Goal: Task Accomplishment & Management: Complete application form

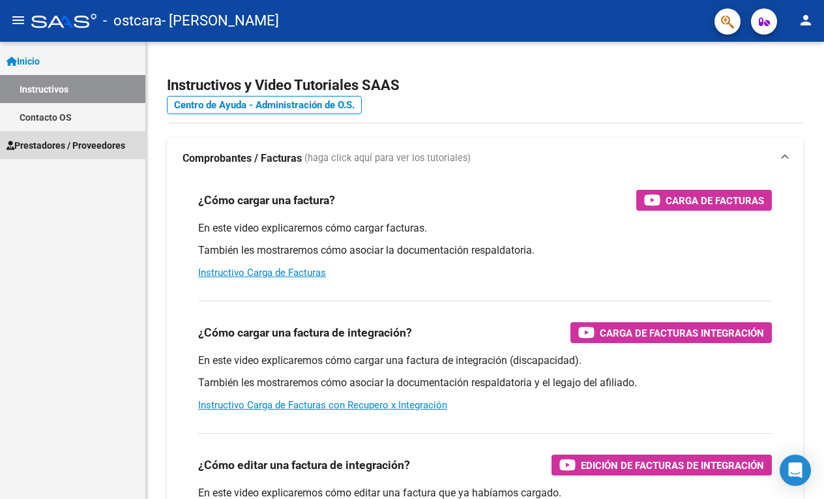
click at [67, 144] on span "Prestadores / Proveedores" at bounding box center [66, 145] width 119 height 14
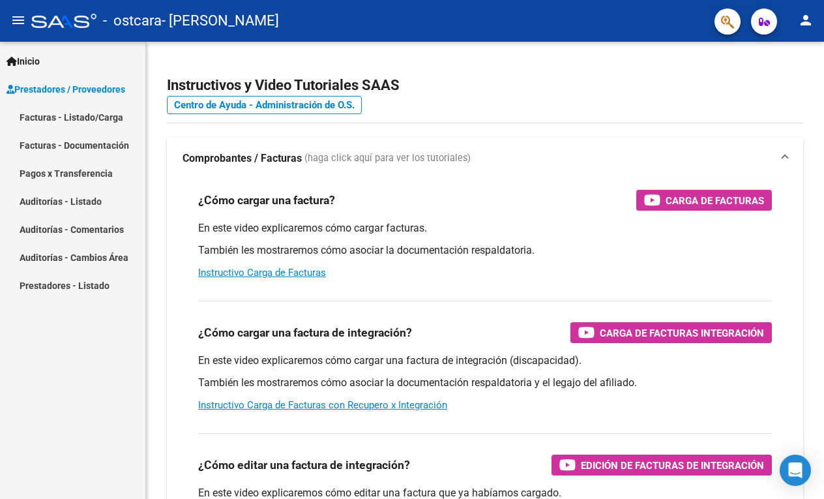
click at [74, 87] on span "Prestadores / Proveedores" at bounding box center [66, 89] width 119 height 14
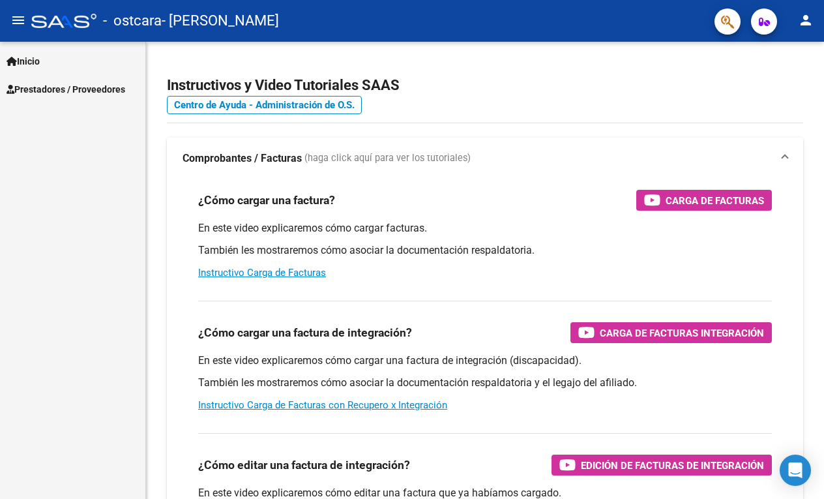
click at [70, 87] on span "Prestadores / Proveedores" at bounding box center [66, 89] width 119 height 14
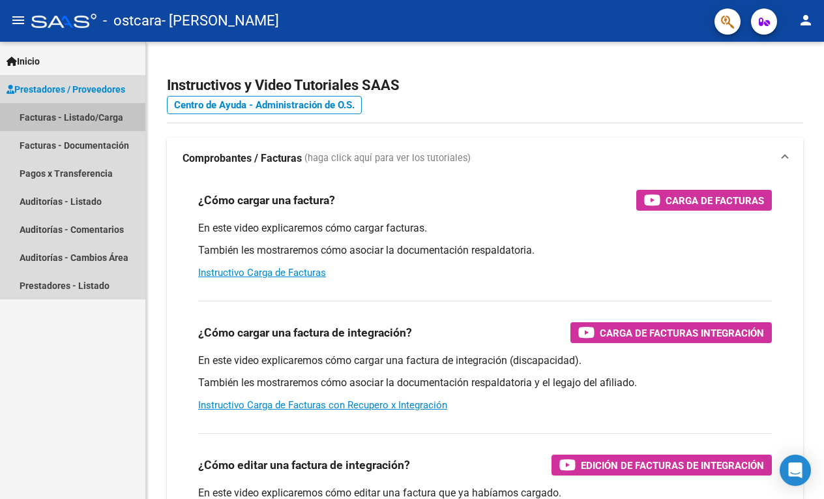
click at [67, 113] on link "Facturas - Listado/Carga" at bounding box center [72, 117] width 145 height 28
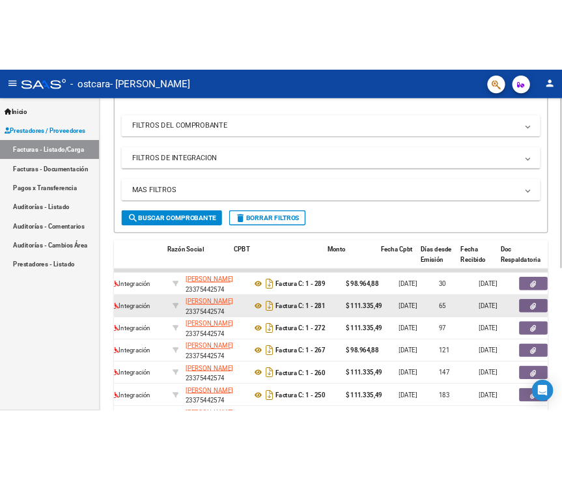
scroll to position [0, 255]
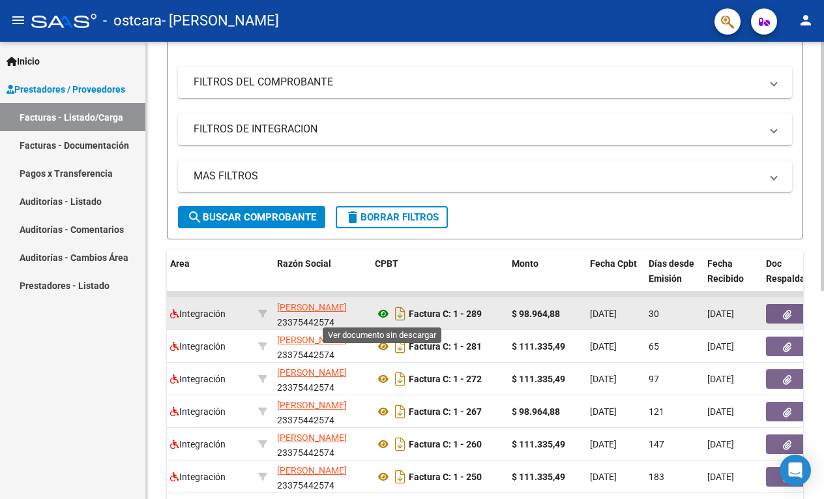
click at [381, 317] on icon at bounding box center [383, 314] width 17 height 16
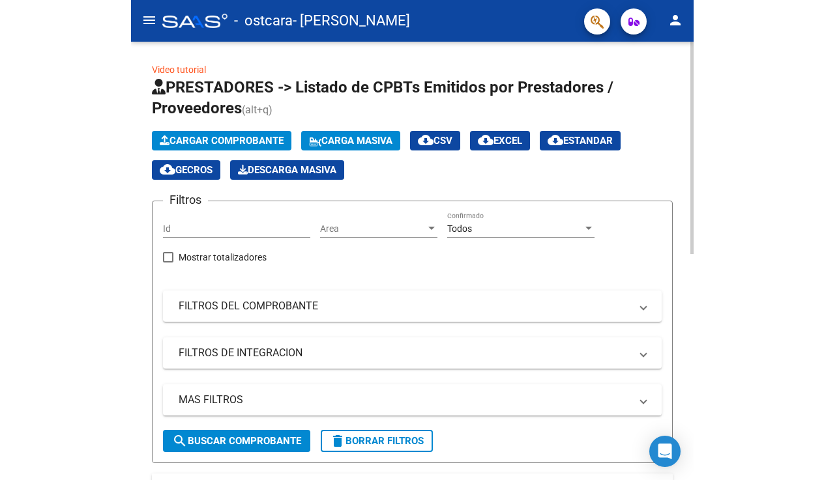
scroll to position [0, 0]
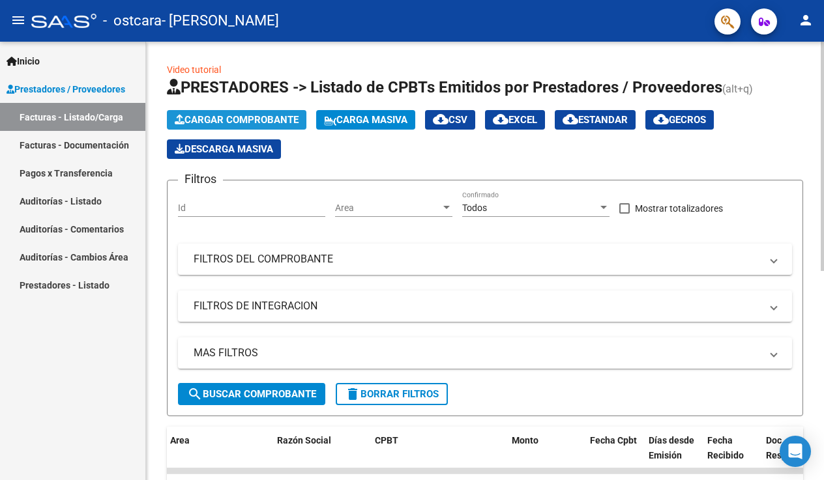
click at [264, 120] on span "Cargar Comprobante" at bounding box center [237, 120] width 124 height 12
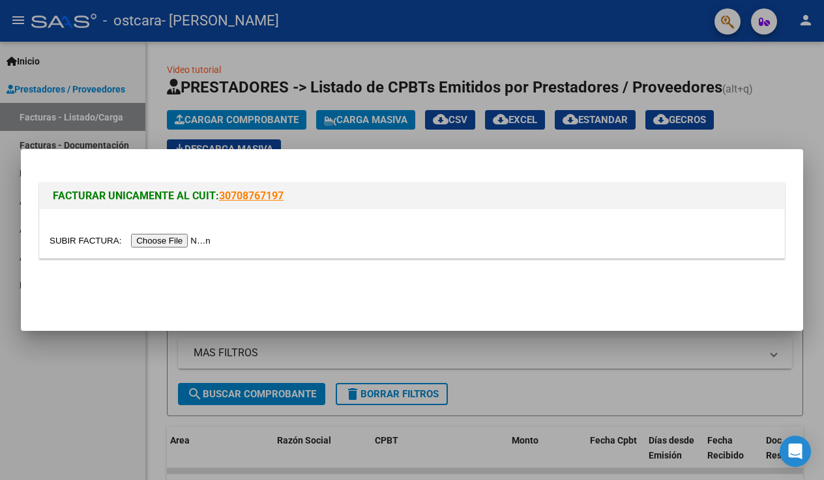
click at [149, 242] on input "file" at bounding box center [132, 241] width 165 height 14
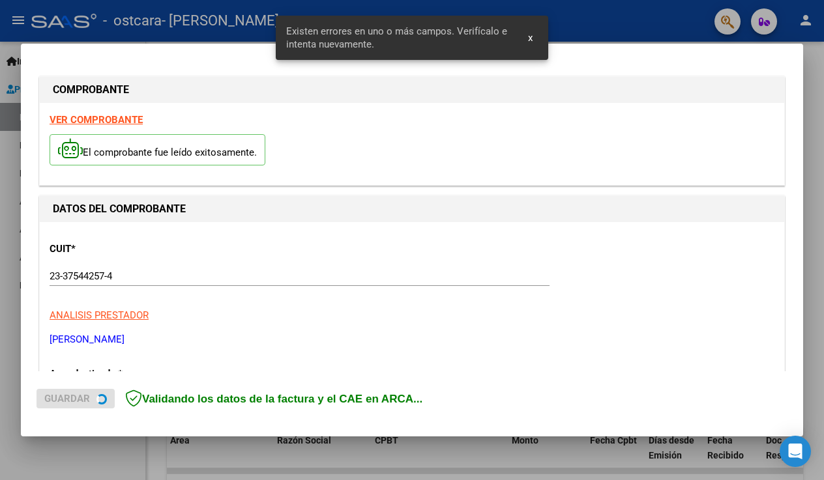
scroll to position [271, 0]
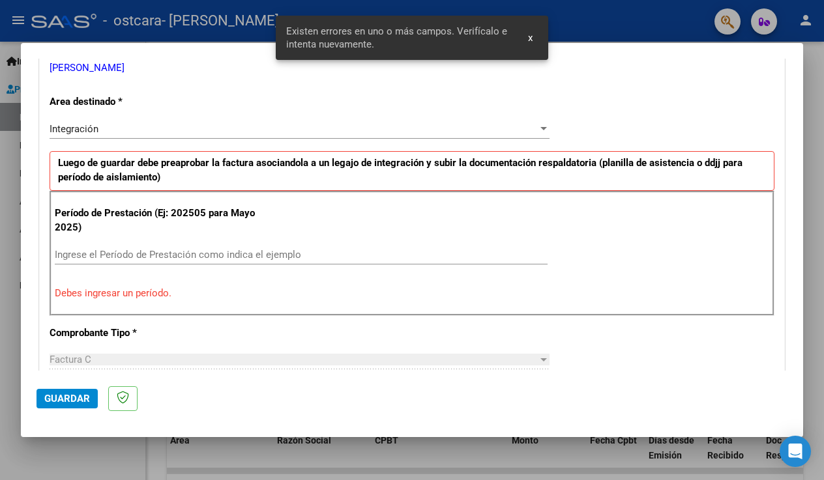
click at [203, 252] on input "Ingrese el Período de Prestación como indica el ejemplo" at bounding box center [301, 255] width 493 height 12
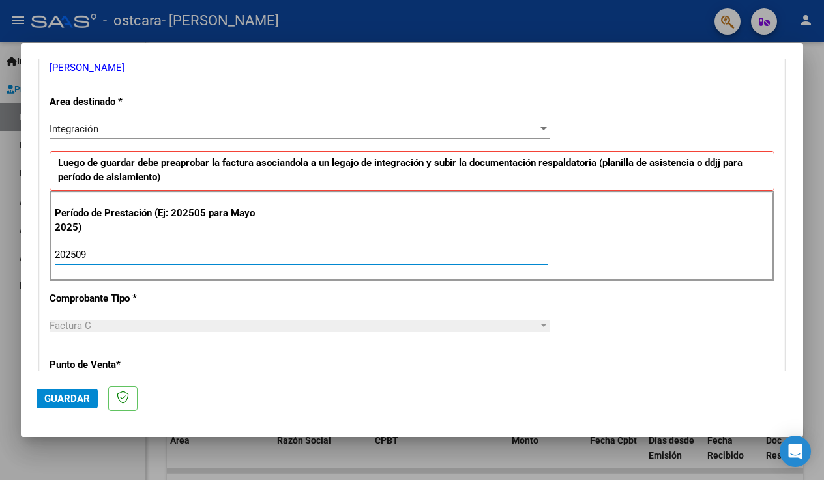
type input "202509"
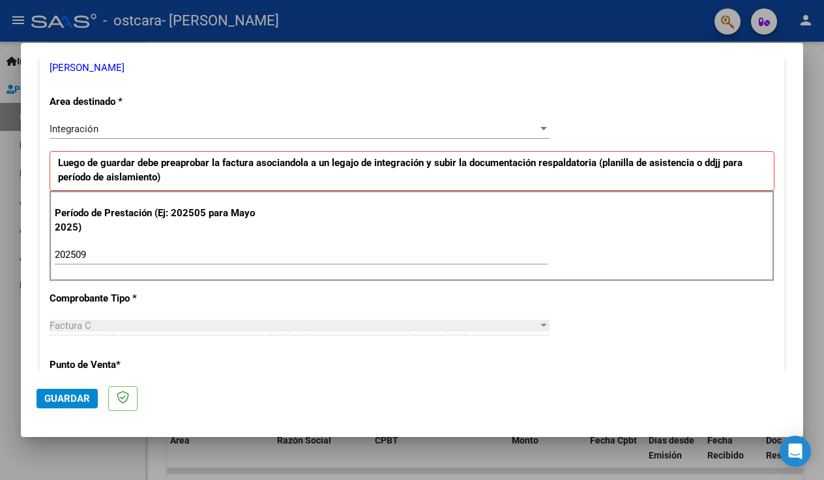
click at [236, 335] on div "Factura C Seleccionar Tipo" at bounding box center [300, 332] width 500 height 32
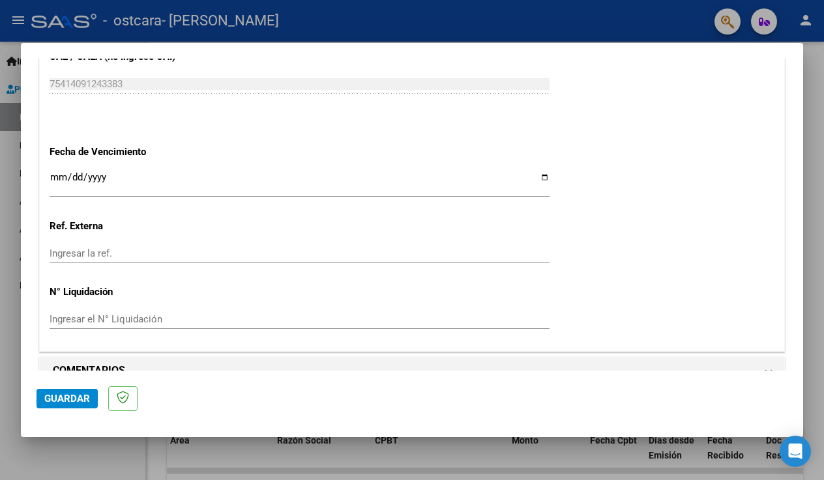
scroll to position [0, 0]
click at [75, 401] on span "Guardar" at bounding box center [67, 399] width 46 height 12
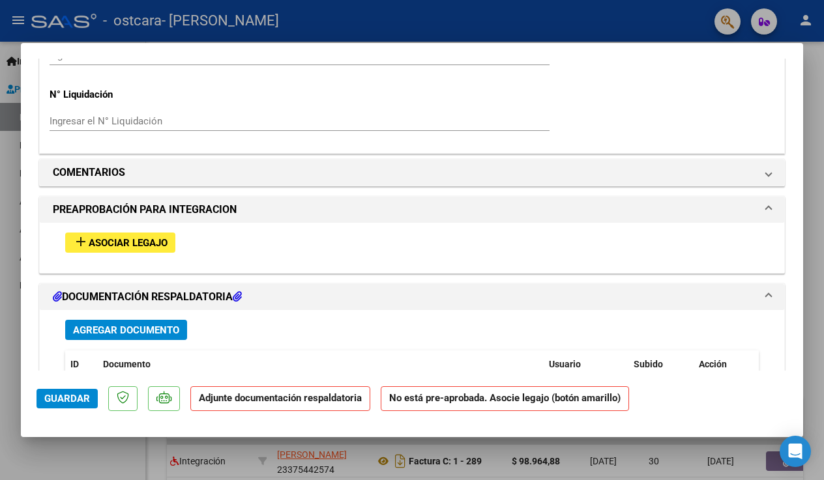
scroll to position [1035, 0]
click at [142, 237] on span "Asociar Legajo" at bounding box center [128, 243] width 79 height 12
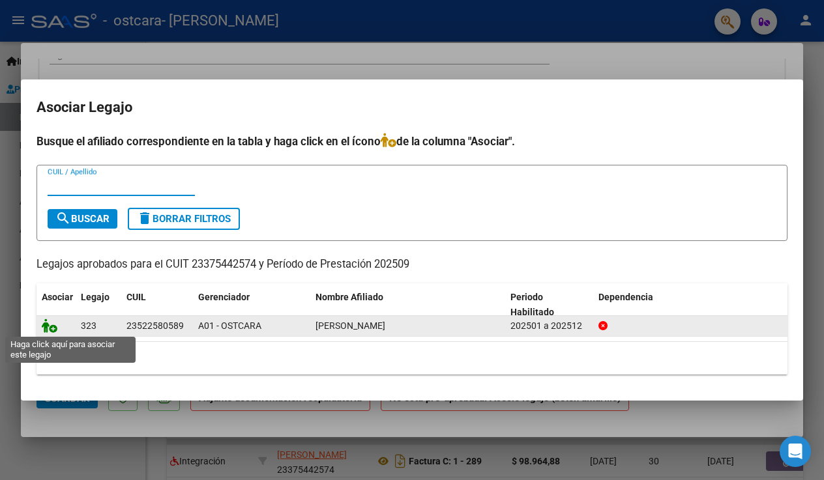
click at [51, 330] on icon at bounding box center [50, 326] width 16 height 14
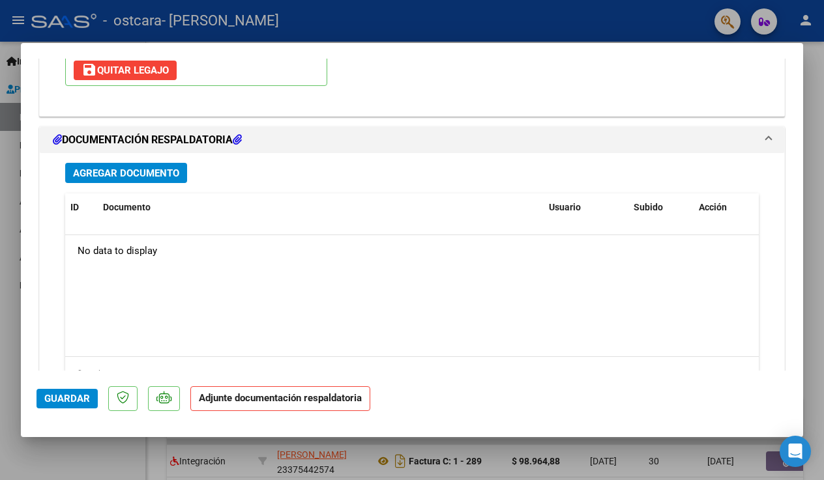
scroll to position [1404, 0]
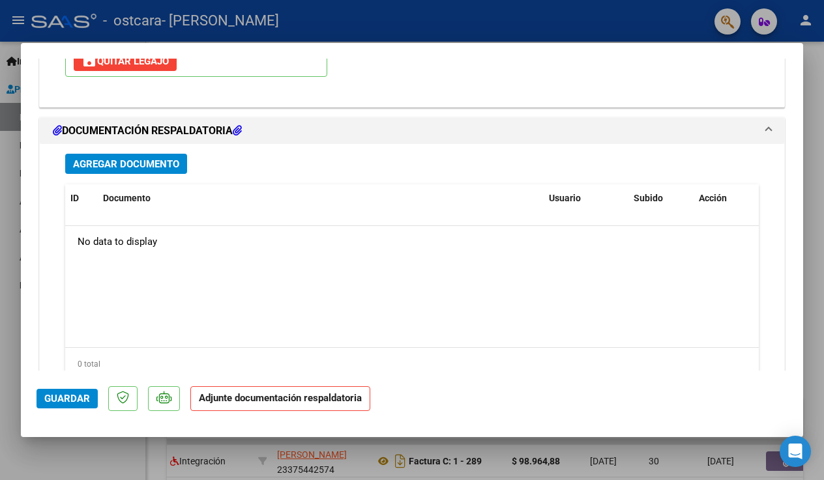
click at [170, 158] on span "Agregar Documento" at bounding box center [126, 164] width 106 height 12
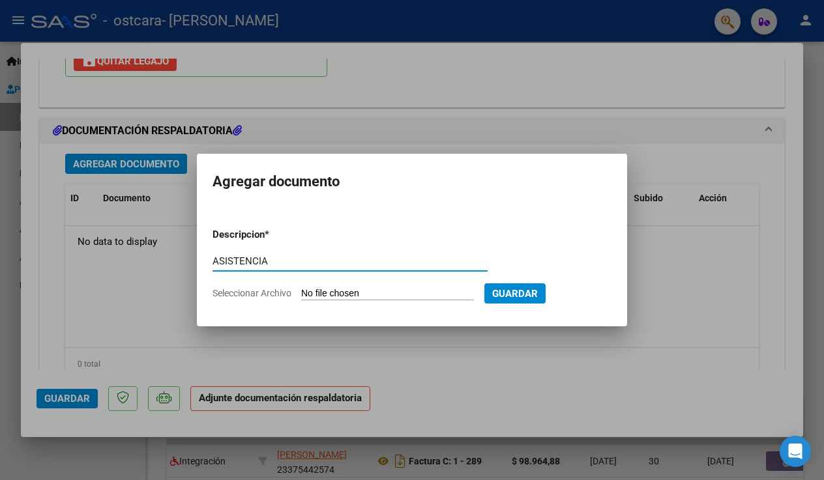
type input "ASISTENCIA"
click at [411, 292] on input "Seleccionar Archivo" at bounding box center [387, 294] width 173 height 12
type input "C:\fakepath\asistencia.pdf"
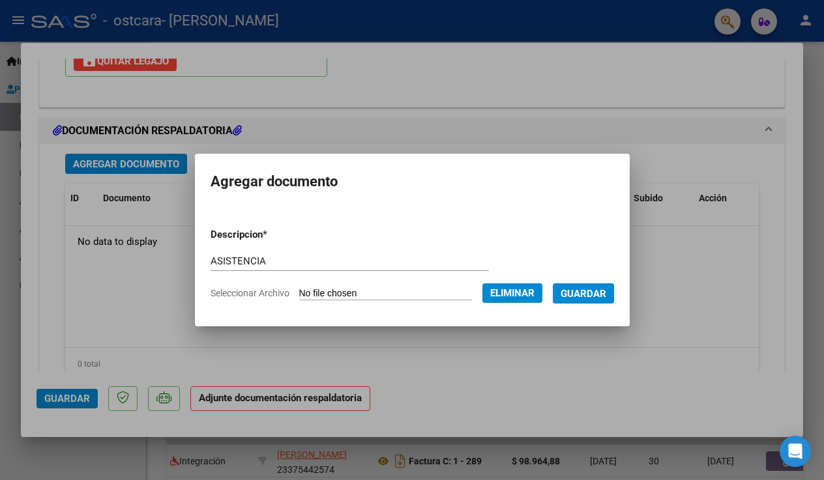
click at [606, 289] on span "Guardar" at bounding box center [584, 294] width 46 height 12
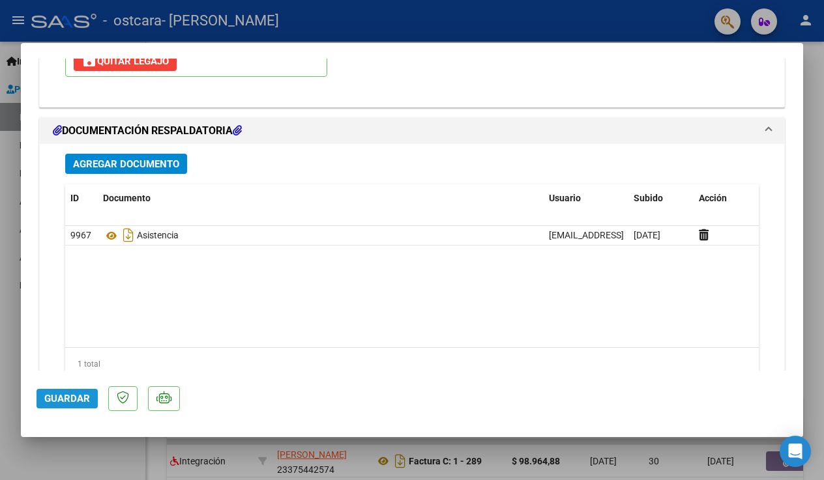
click at [68, 402] on span "Guardar" at bounding box center [67, 399] width 46 height 12
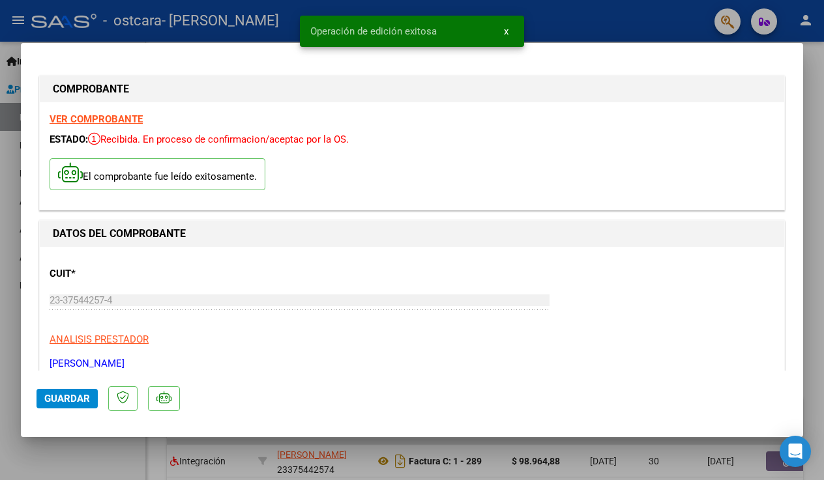
scroll to position [0, 0]
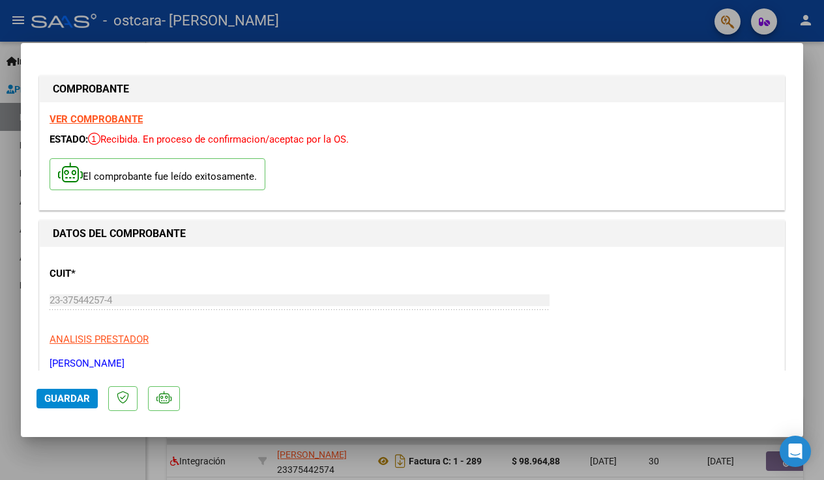
click at [806, 181] on div at bounding box center [412, 240] width 824 height 480
type input "$ 0,00"
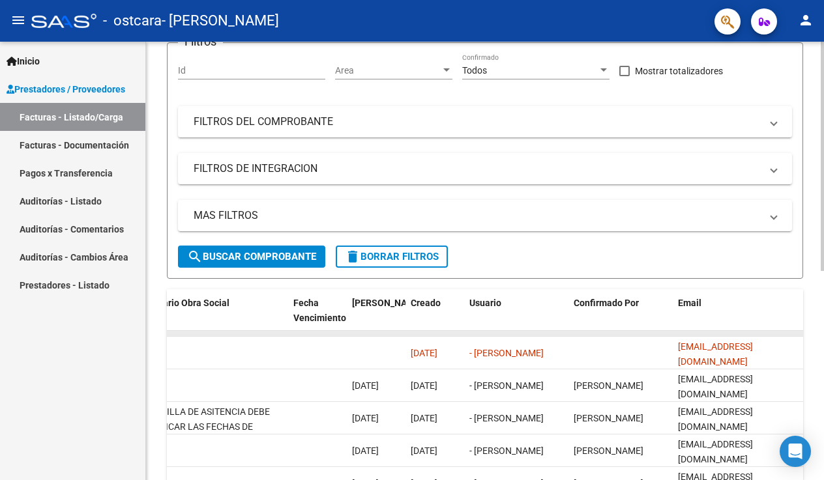
scroll to position [0, 2112]
